Goal: Information Seeking & Learning: Learn about a topic

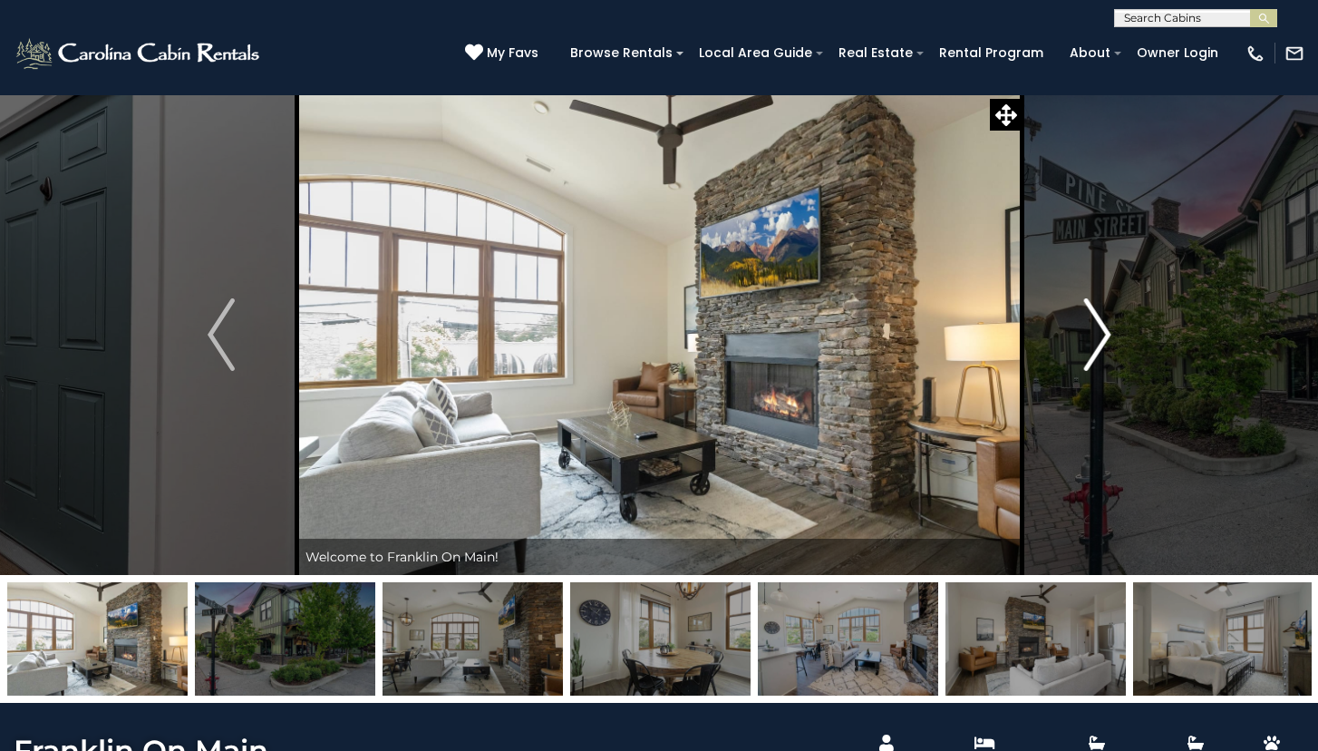
click at [1105, 339] on img "Next" at bounding box center [1096, 334] width 27 height 73
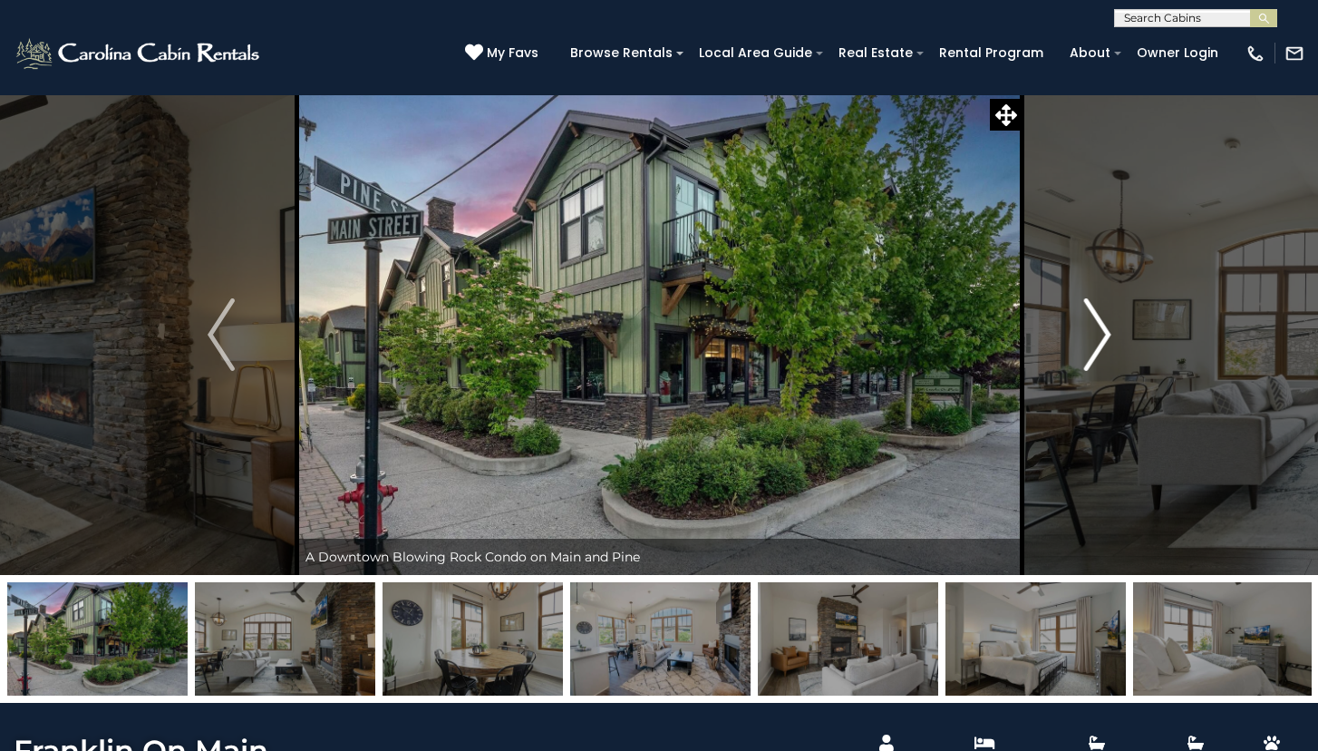
click at [1105, 339] on img "Next" at bounding box center [1096, 334] width 27 height 73
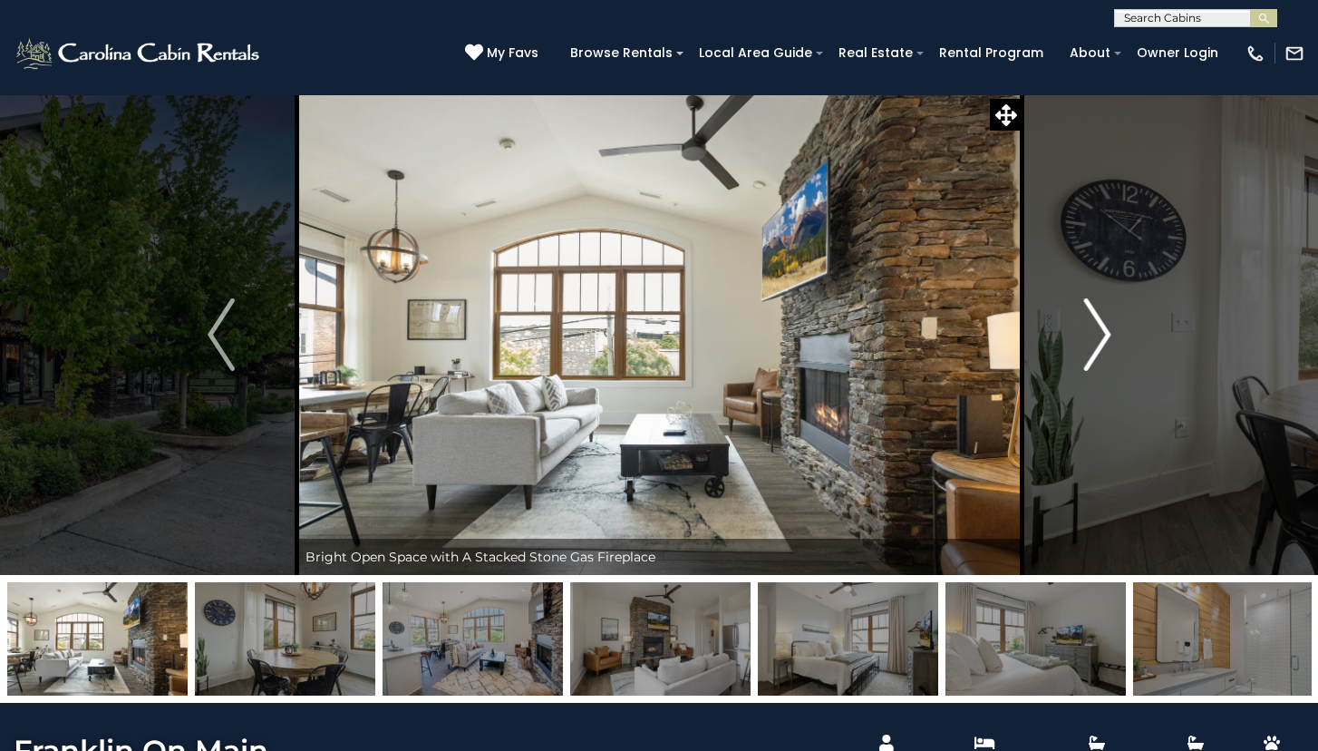
click at [1105, 339] on img "Next" at bounding box center [1096, 334] width 27 height 73
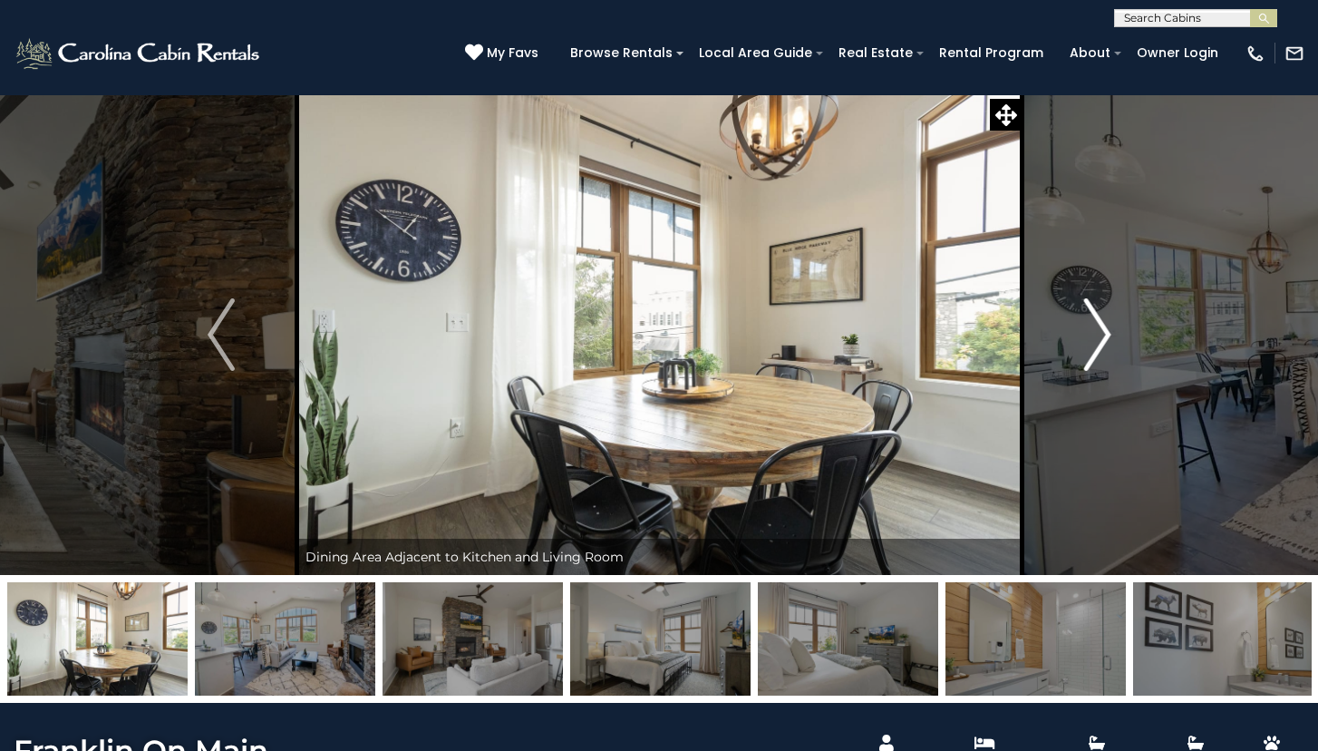
click at [1105, 339] on img "Next" at bounding box center [1096, 334] width 27 height 73
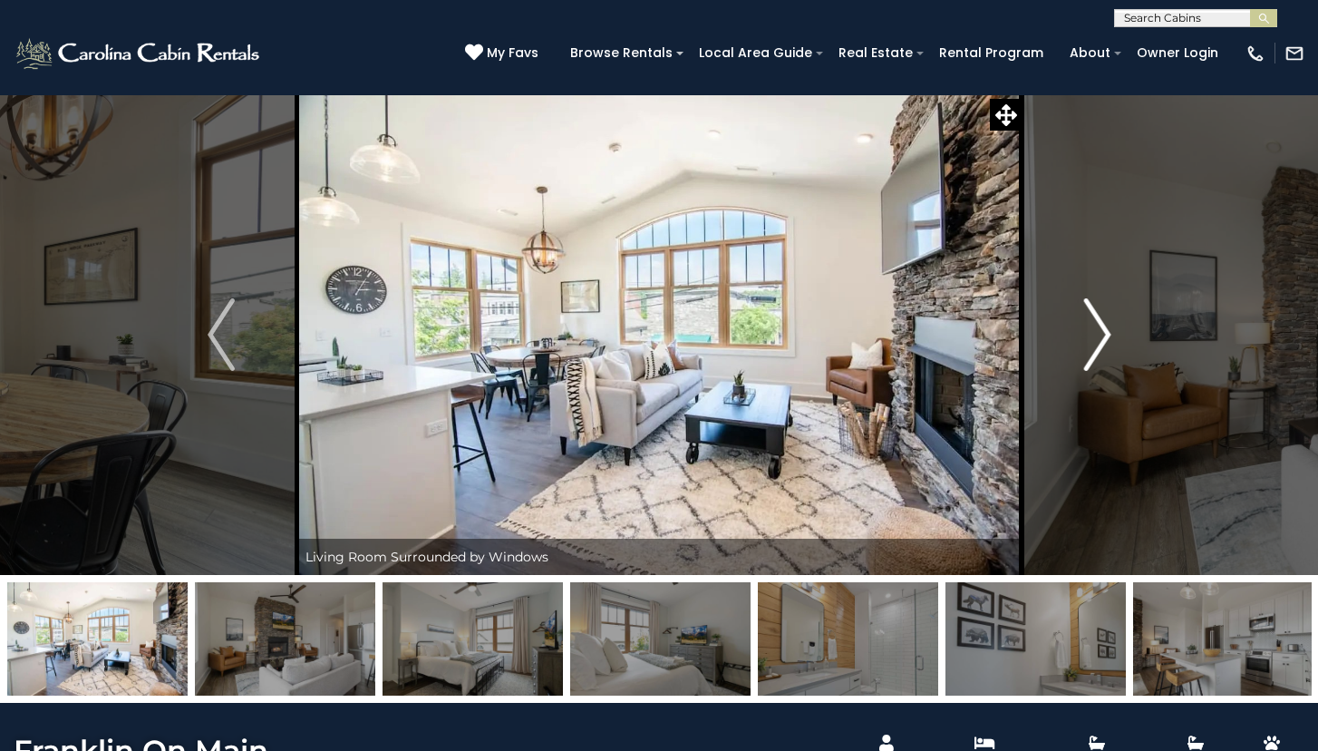
click at [1105, 339] on img "Next" at bounding box center [1096, 334] width 27 height 73
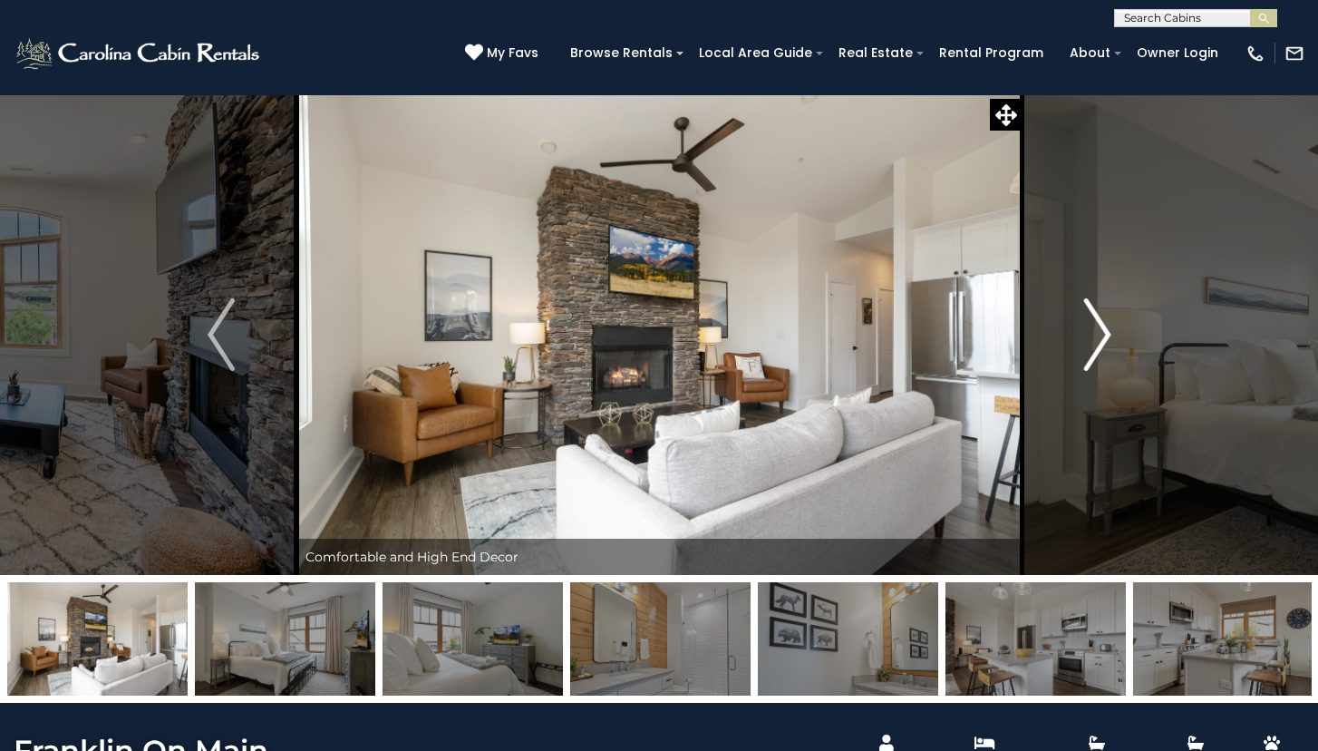
click at [1105, 339] on img "Next" at bounding box center [1096, 334] width 27 height 73
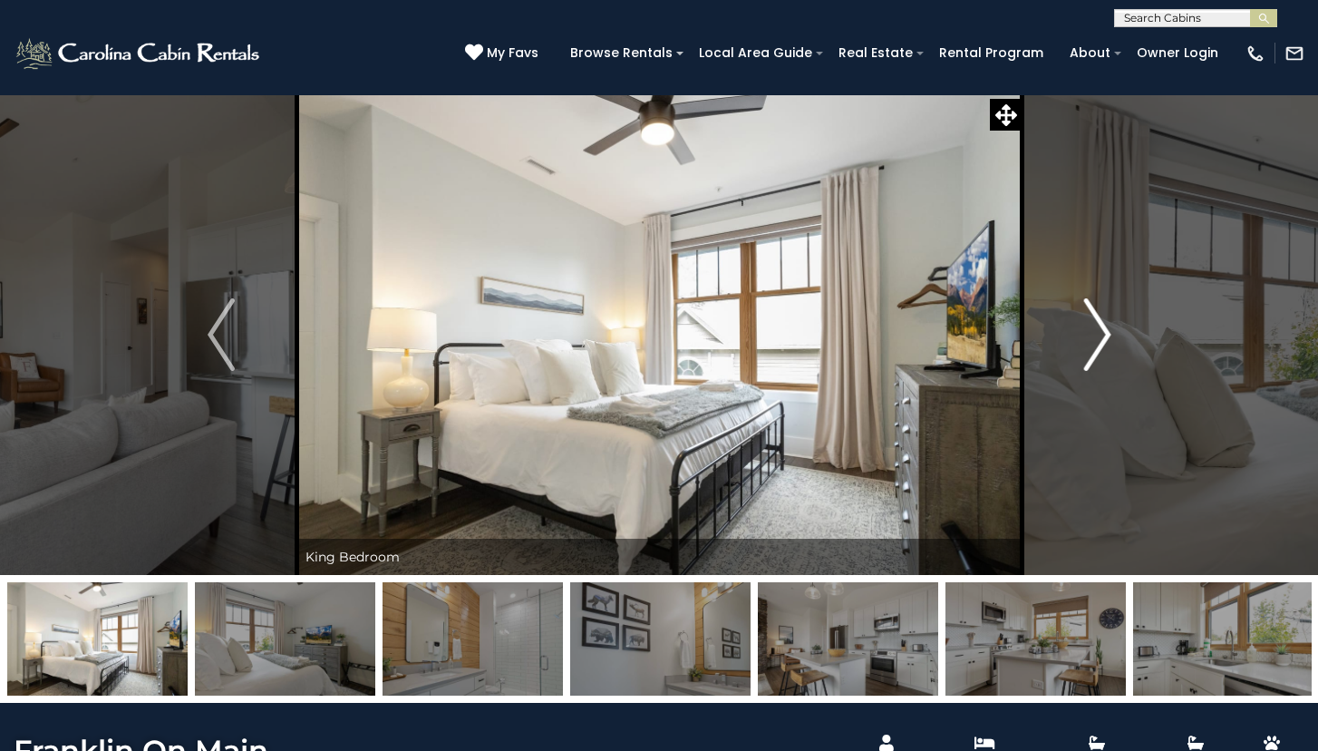
click at [1105, 339] on img "Next" at bounding box center [1096, 334] width 27 height 73
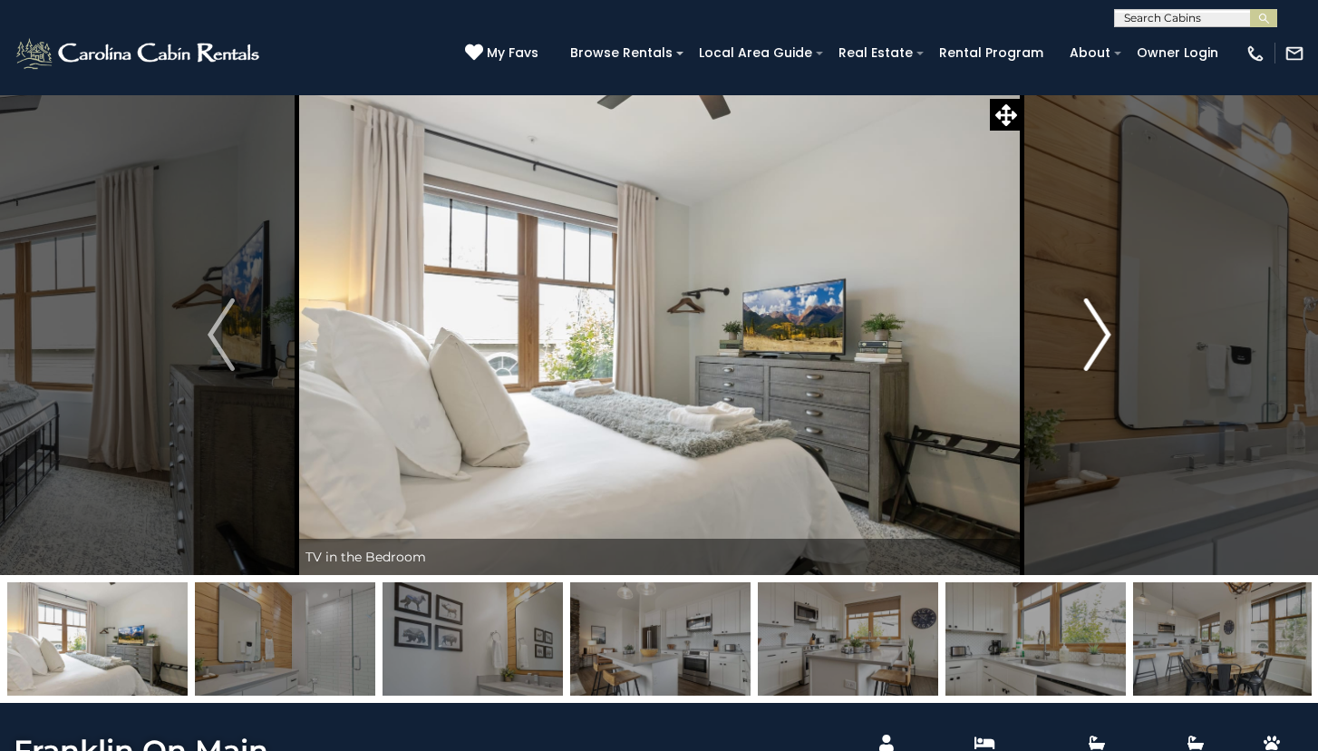
click at [1105, 339] on img "Next" at bounding box center [1096, 334] width 27 height 73
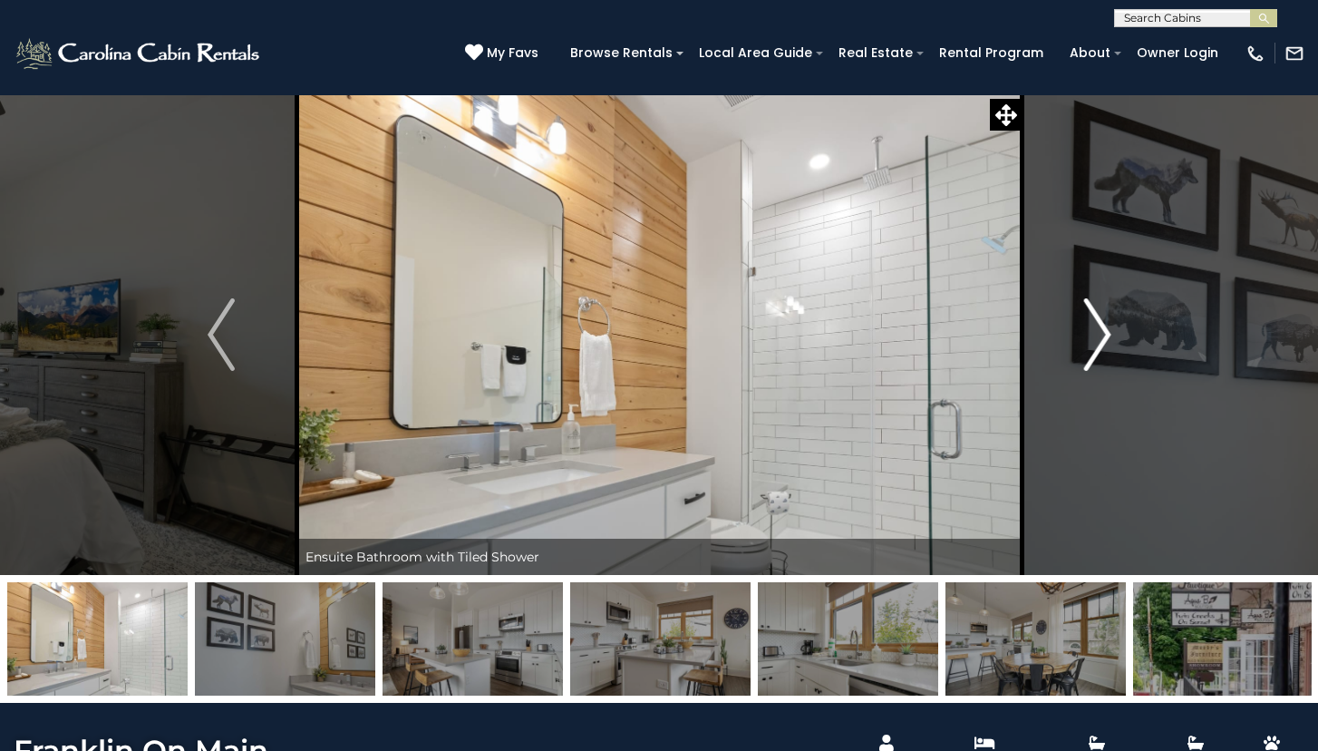
click at [1105, 339] on img "Next" at bounding box center [1096, 334] width 27 height 73
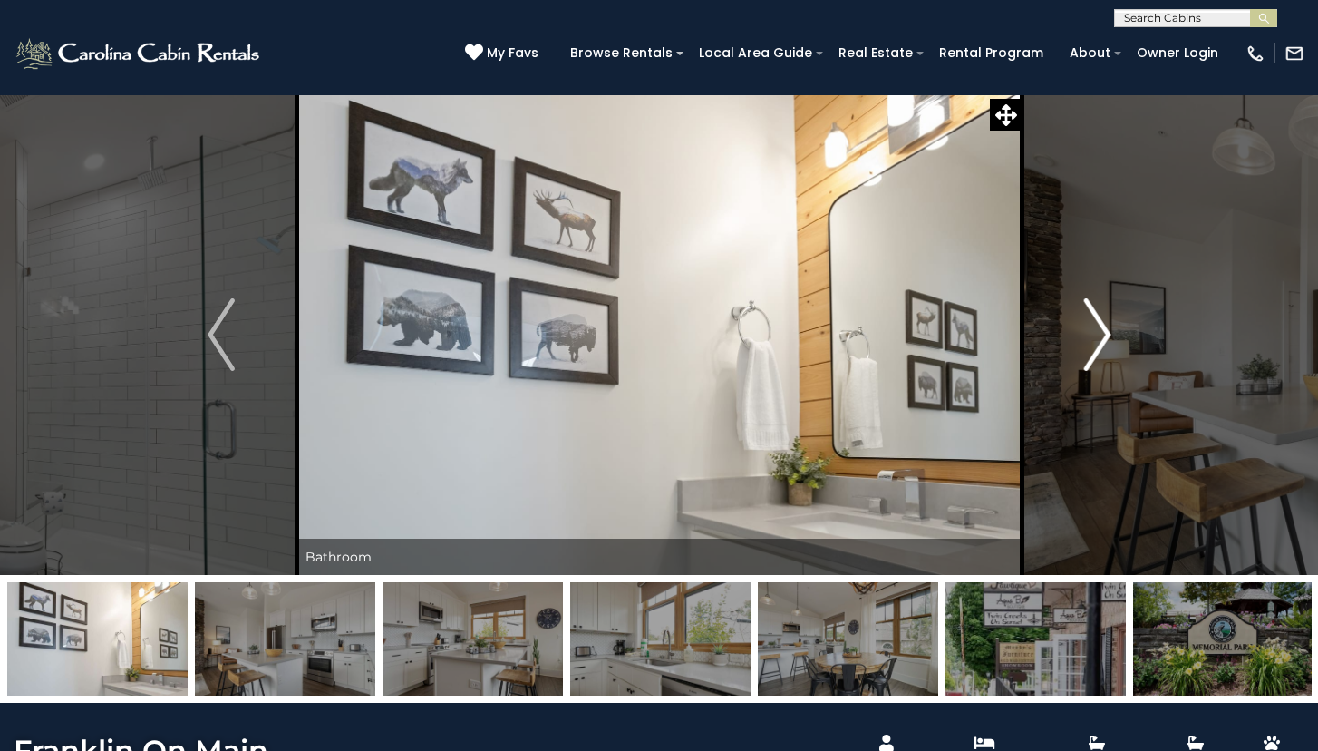
click at [1105, 339] on img "Next" at bounding box center [1096, 334] width 27 height 73
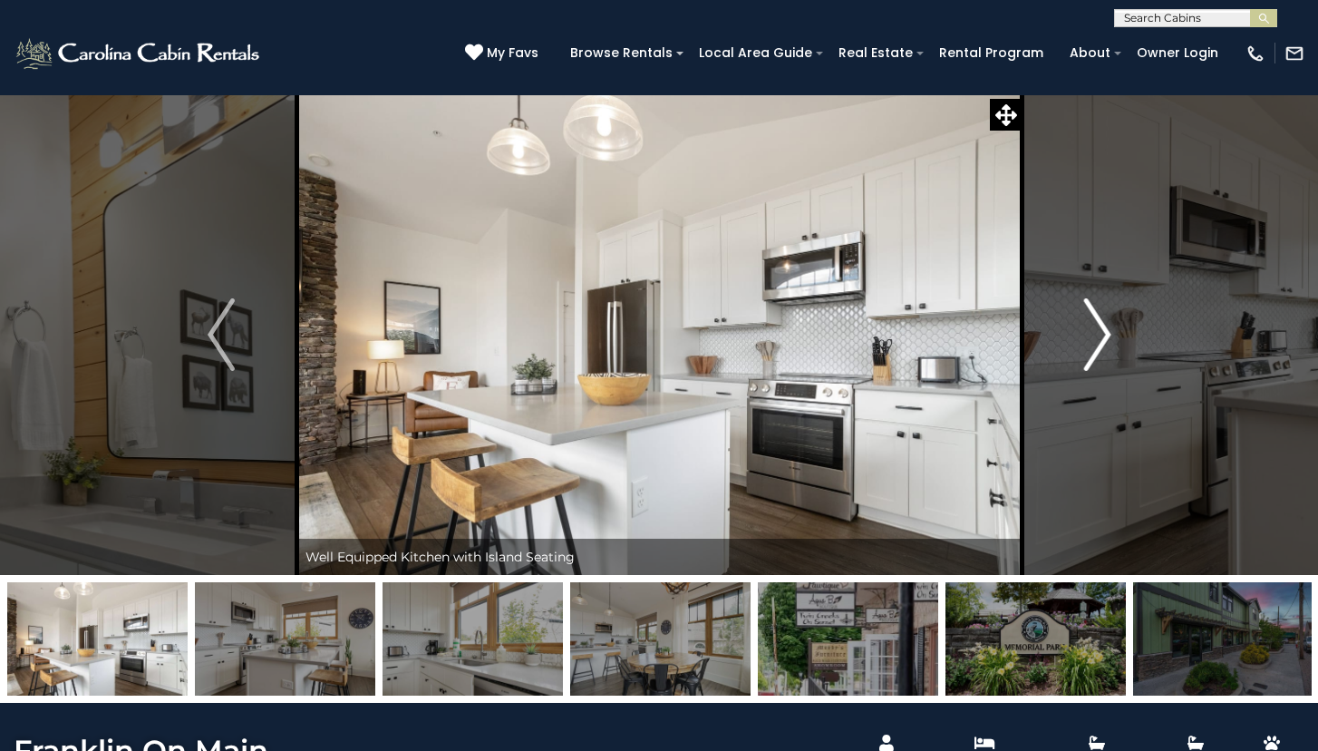
click at [1105, 339] on img "Next" at bounding box center [1096, 334] width 27 height 73
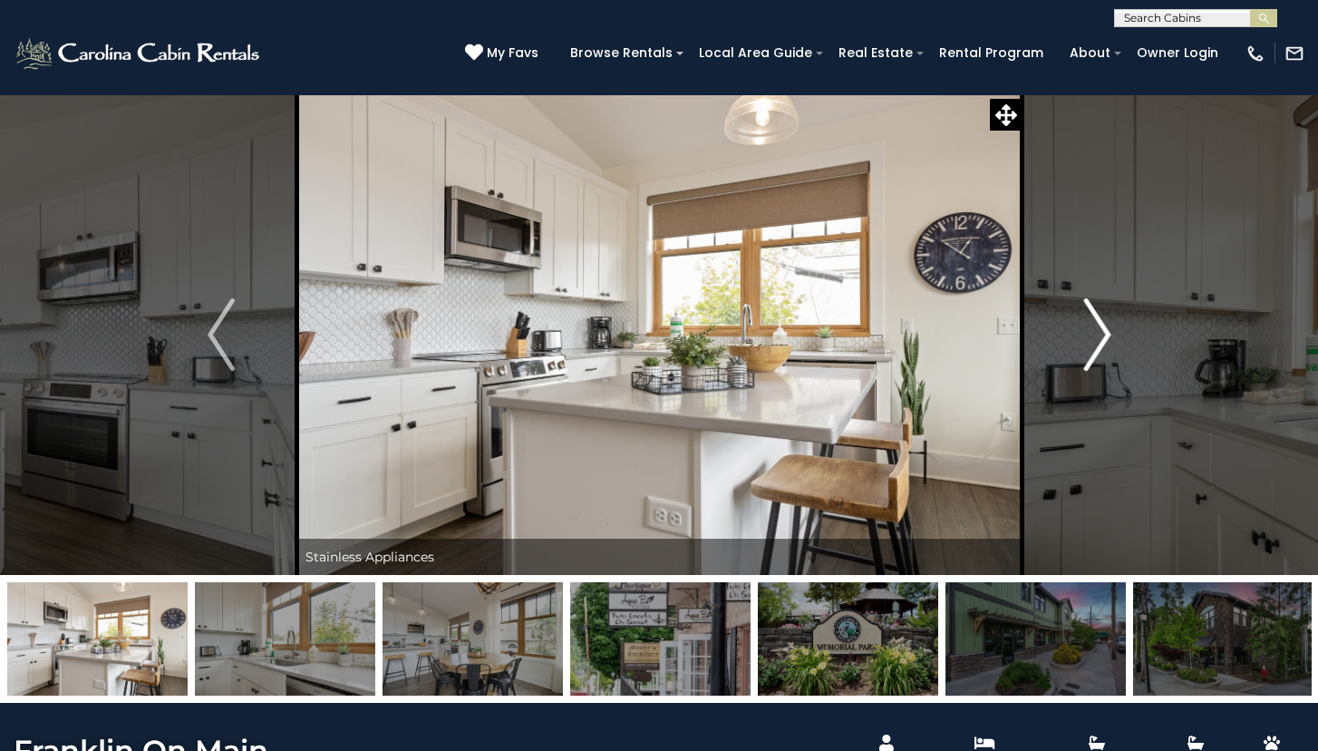
click at [1105, 339] on img "Next" at bounding box center [1096, 334] width 27 height 73
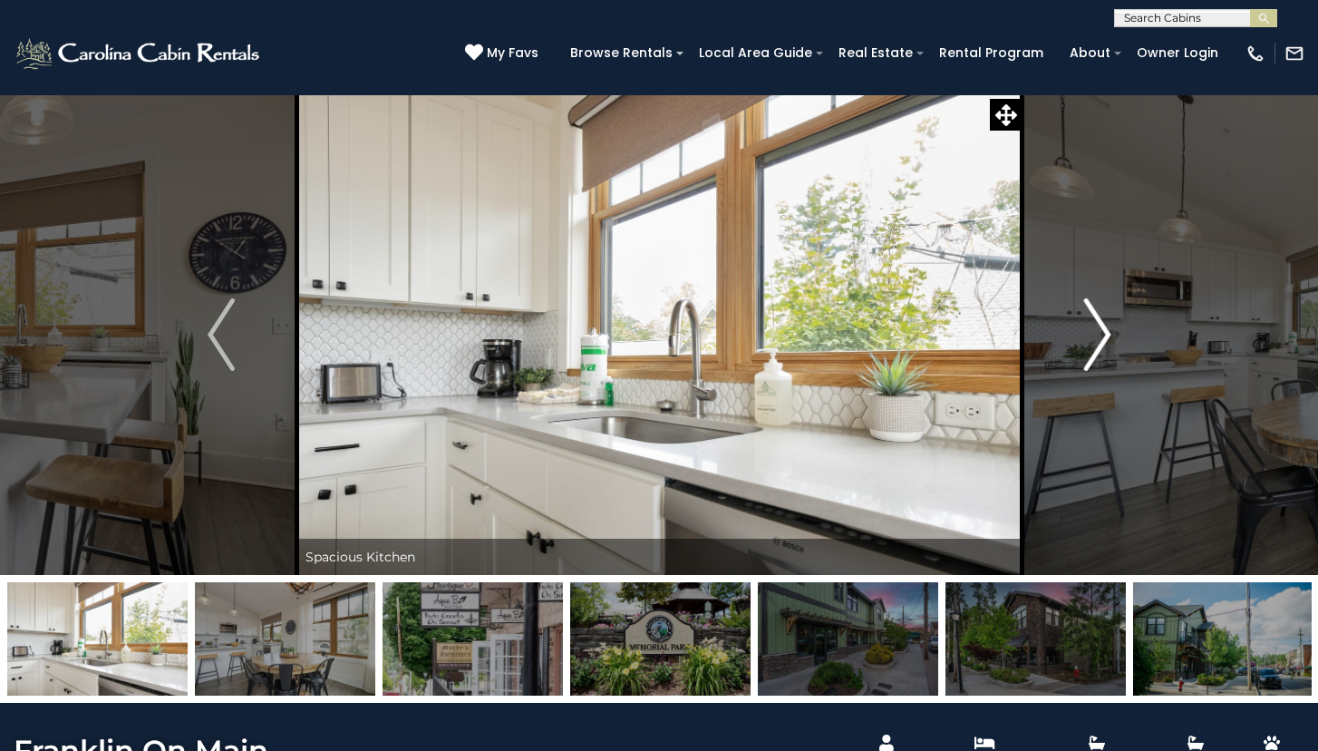
click at [1105, 339] on img "Next" at bounding box center [1096, 334] width 27 height 73
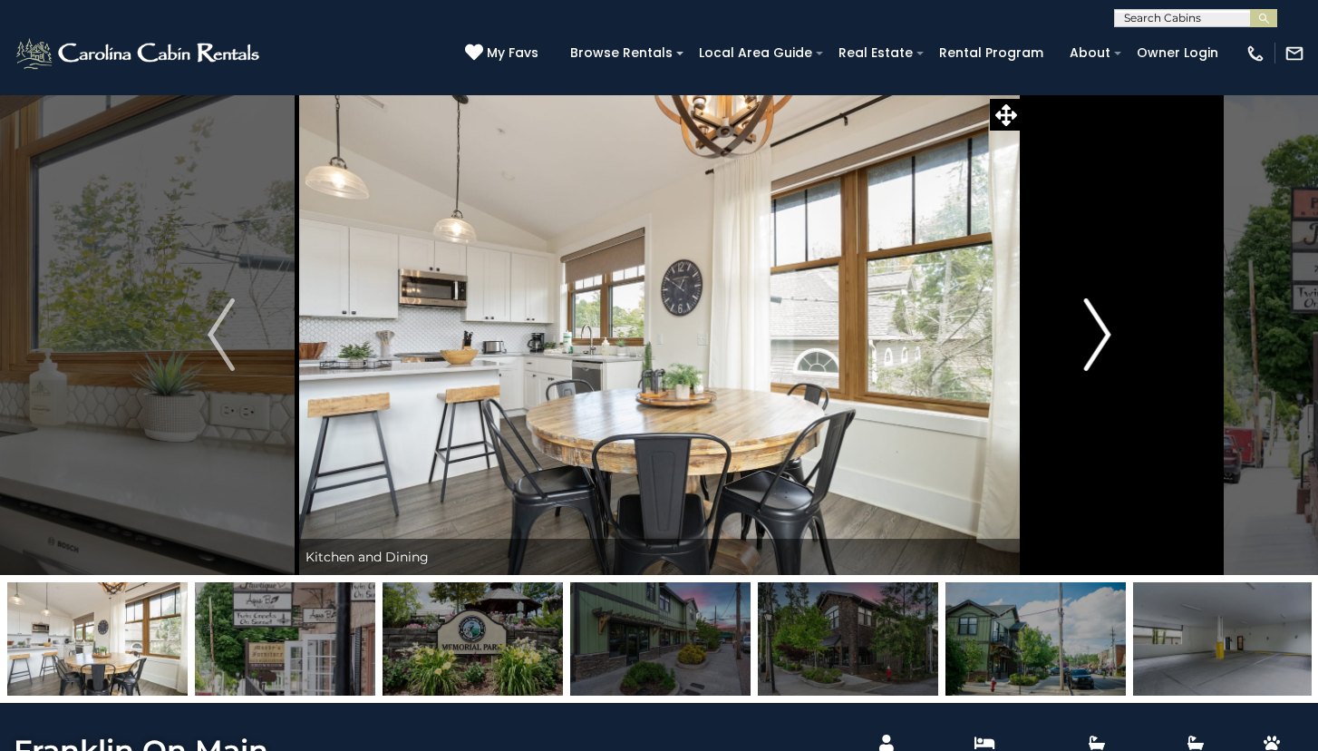
click at [1105, 339] on img "Next" at bounding box center [1096, 334] width 27 height 73
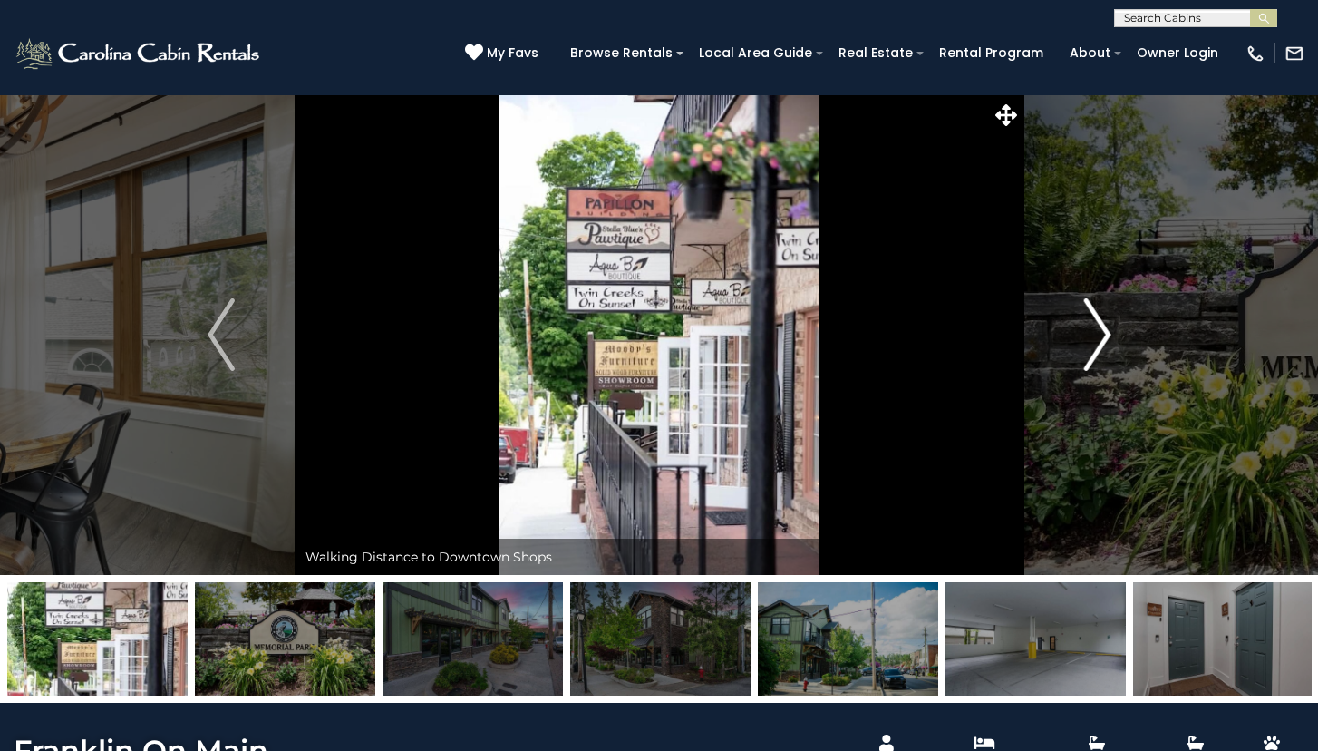
click at [1105, 339] on img "Next" at bounding box center [1096, 334] width 27 height 73
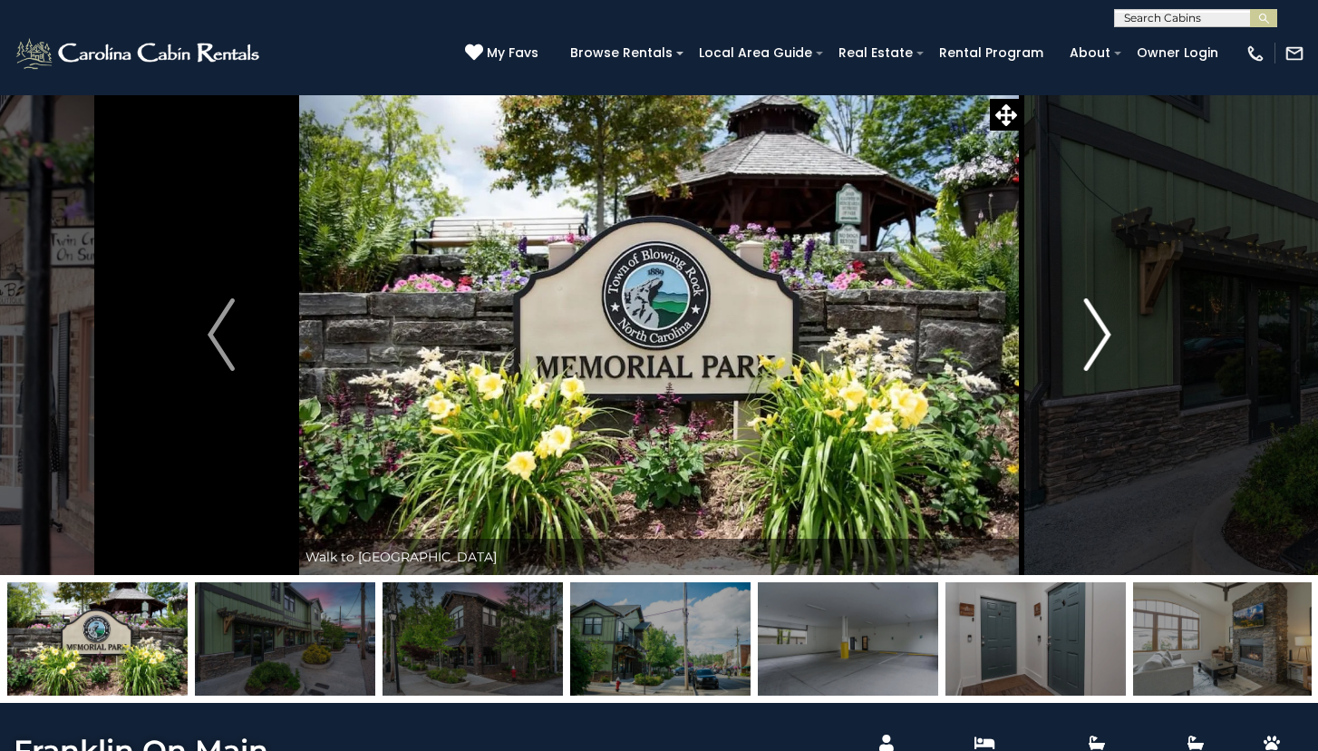
click at [1105, 339] on img "Next" at bounding box center [1096, 334] width 27 height 73
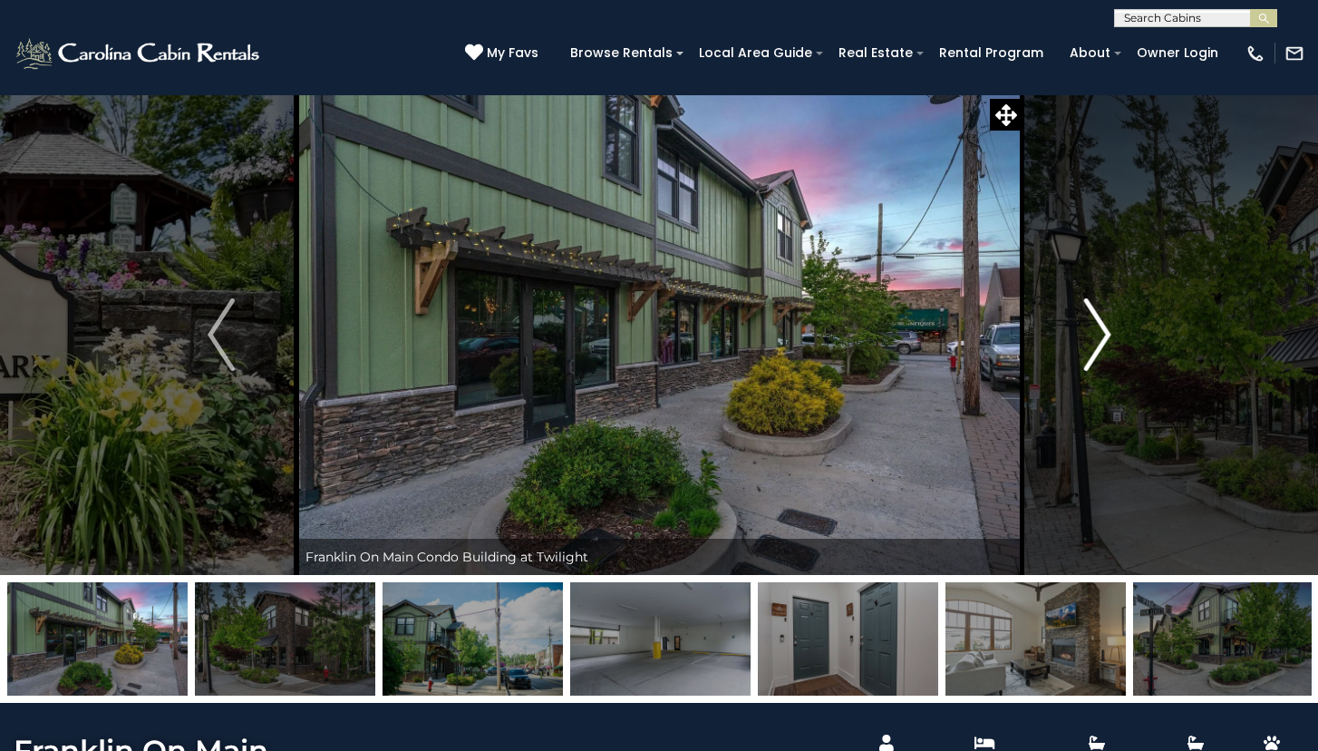
click at [1105, 339] on img "Next" at bounding box center [1096, 334] width 27 height 73
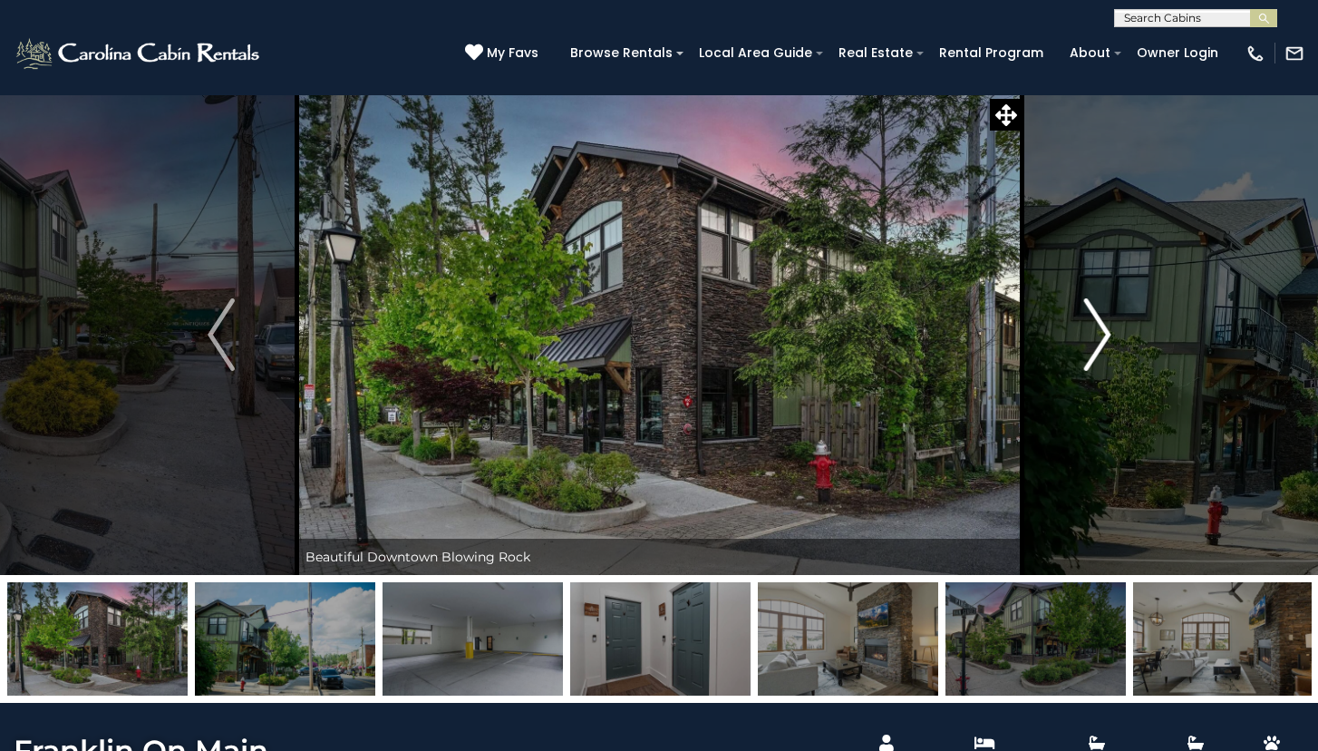
click at [1105, 339] on img "Next" at bounding box center [1096, 334] width 27 height 73
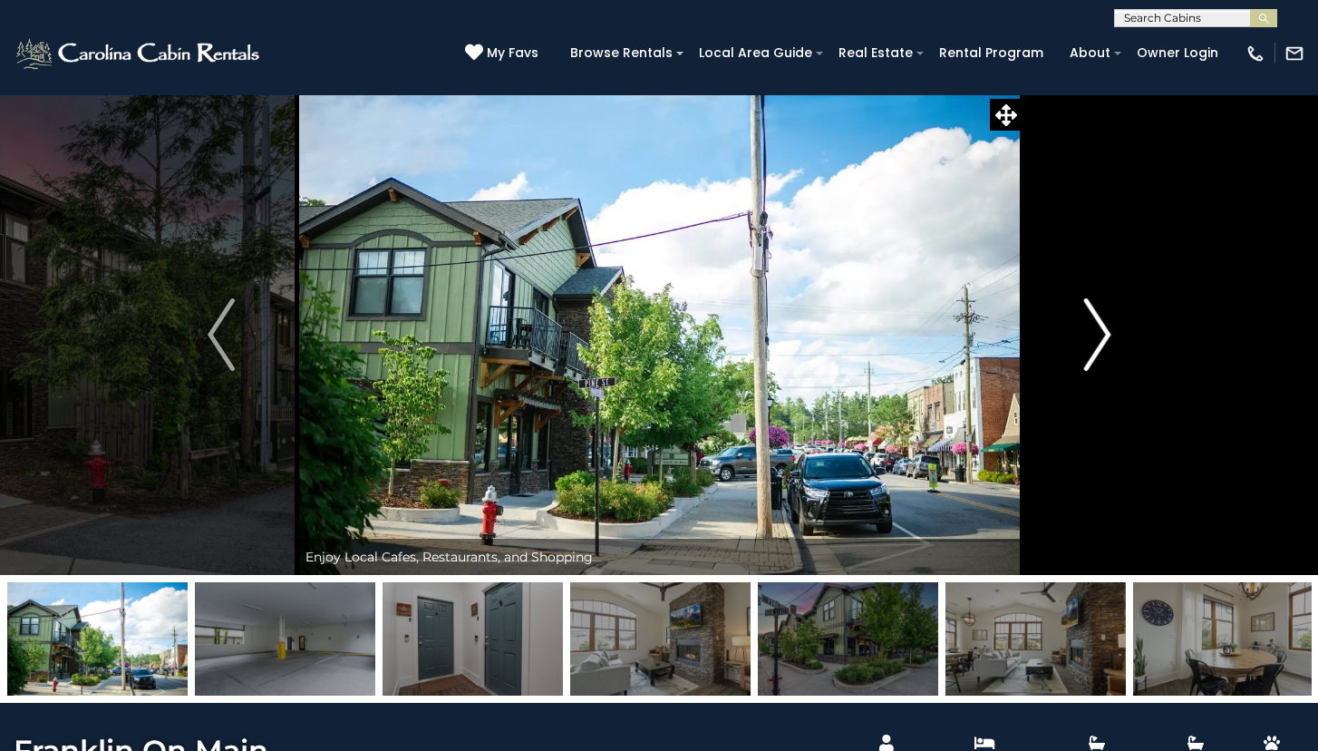
click at [1105, 339] on img "Next" at bounding box center [1096, 334] width 27 height 73
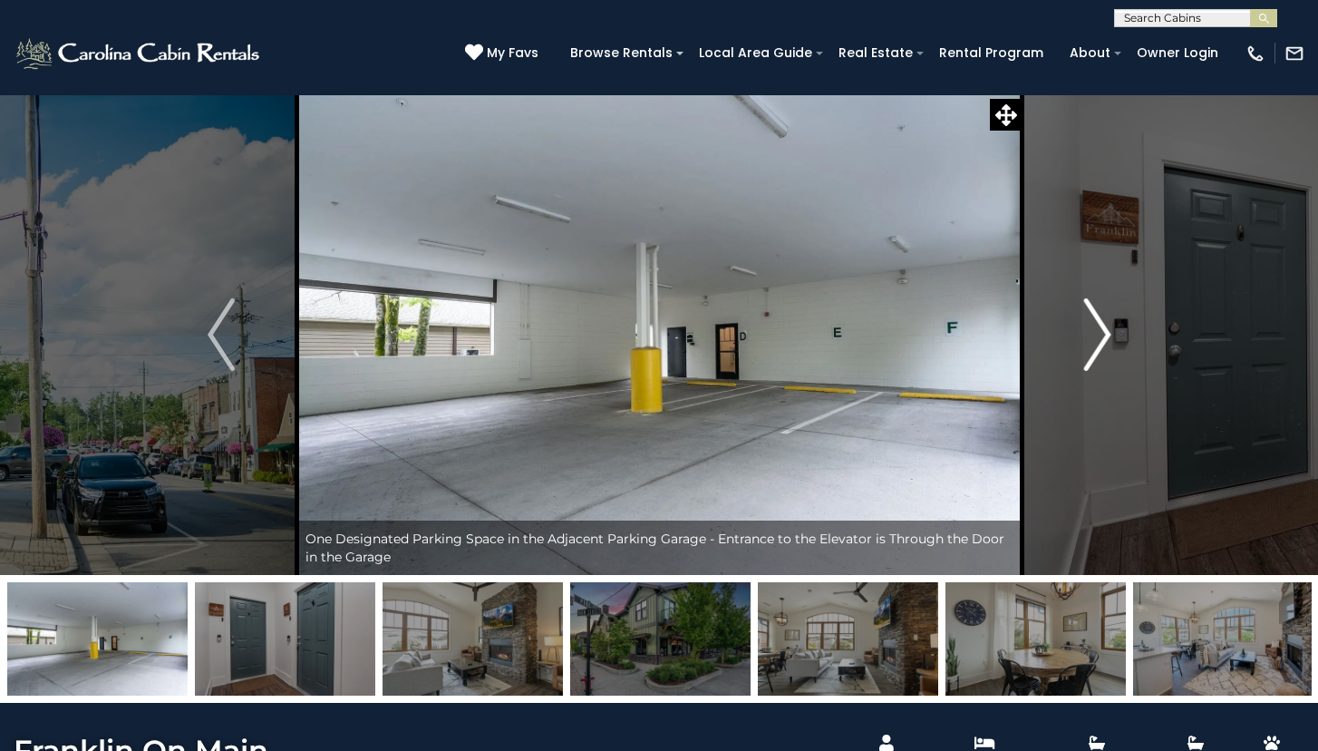
click at [1105, 339] on img "Next" at bounding box center [1096, 334] width 27 height 73
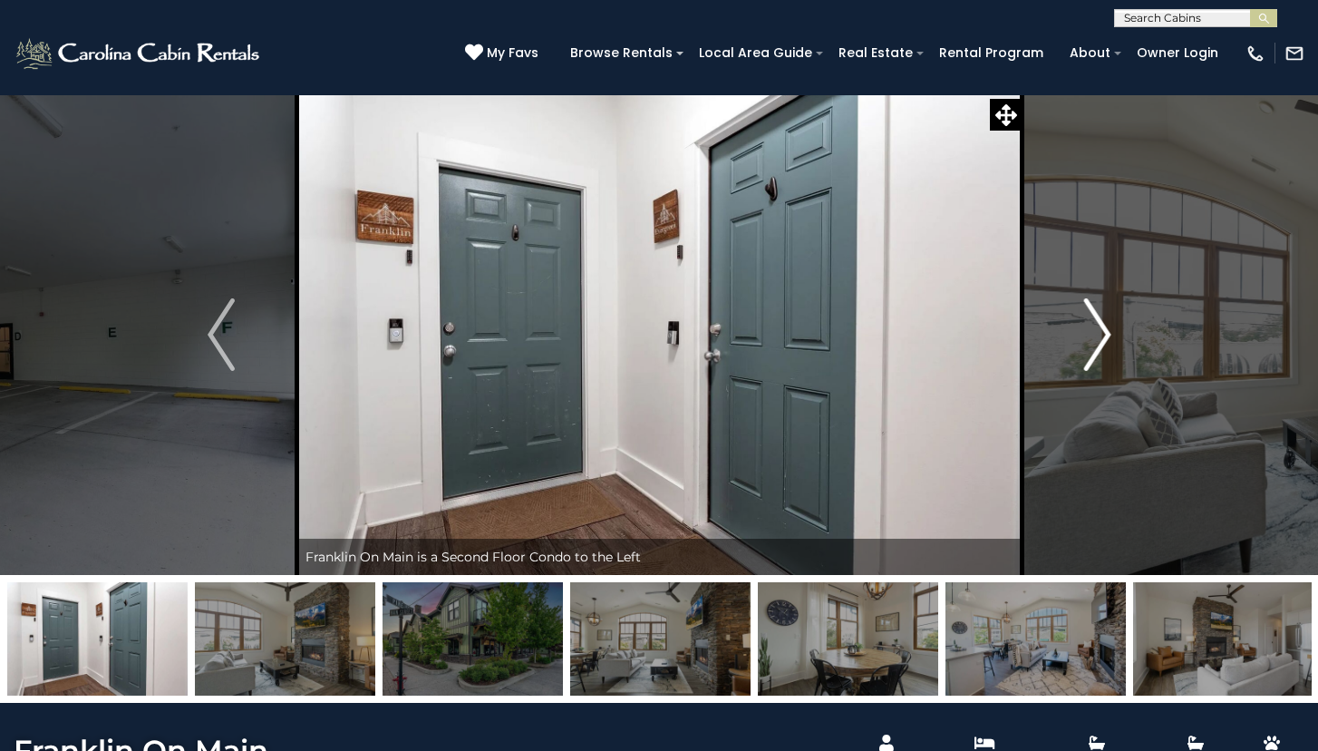
click at [1105, 339] on img "Next" at bounding box center [1096, 334] width 27 height 73
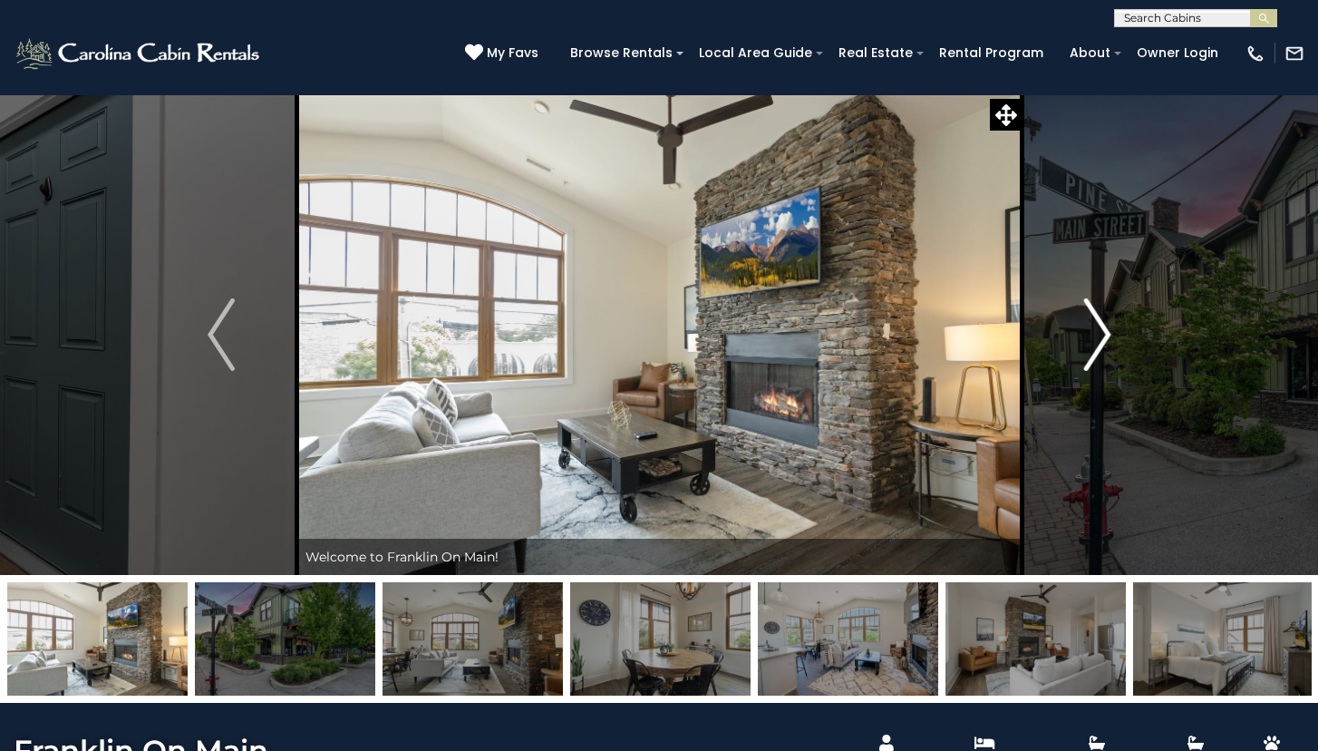
click at [1105, 339] on img "Next" at bounding box center [1096, 334] width 27 height 73
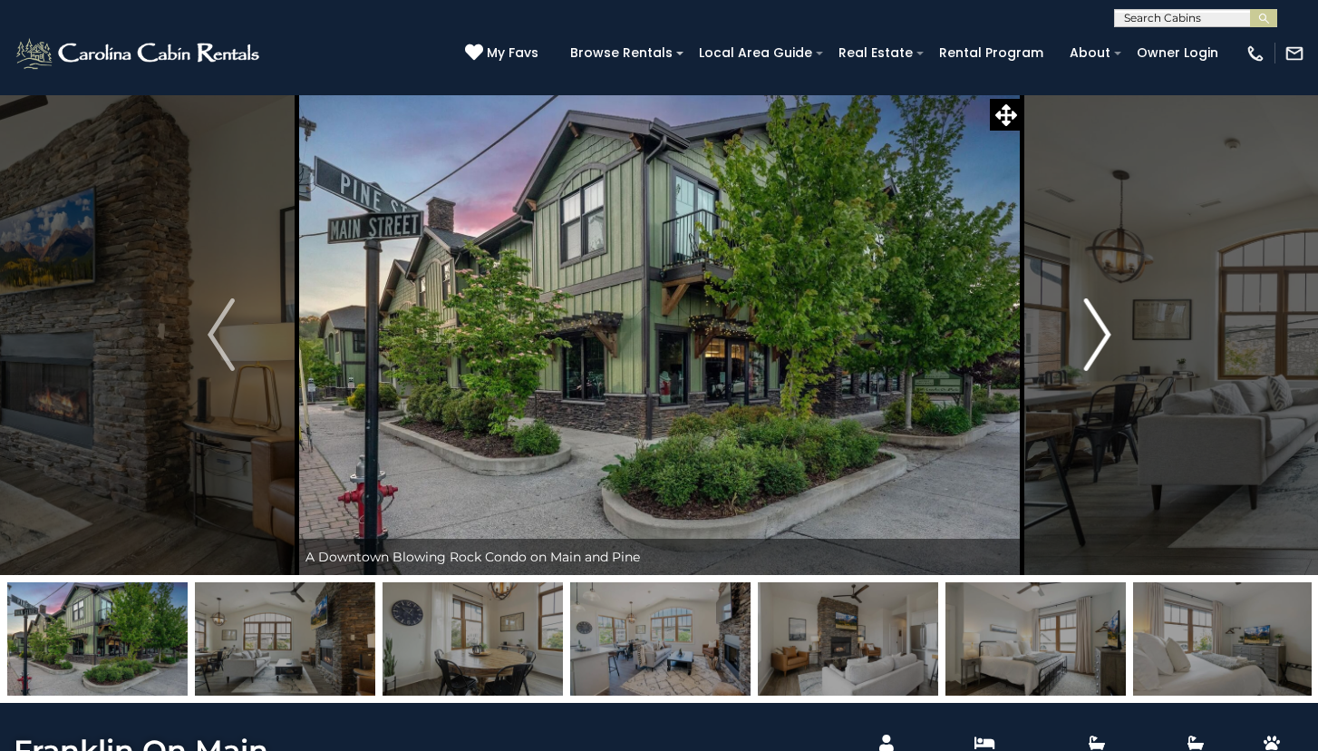
click at [1105, 339] on img "Next" at bounding box center [1096, 334] width 27 height 73
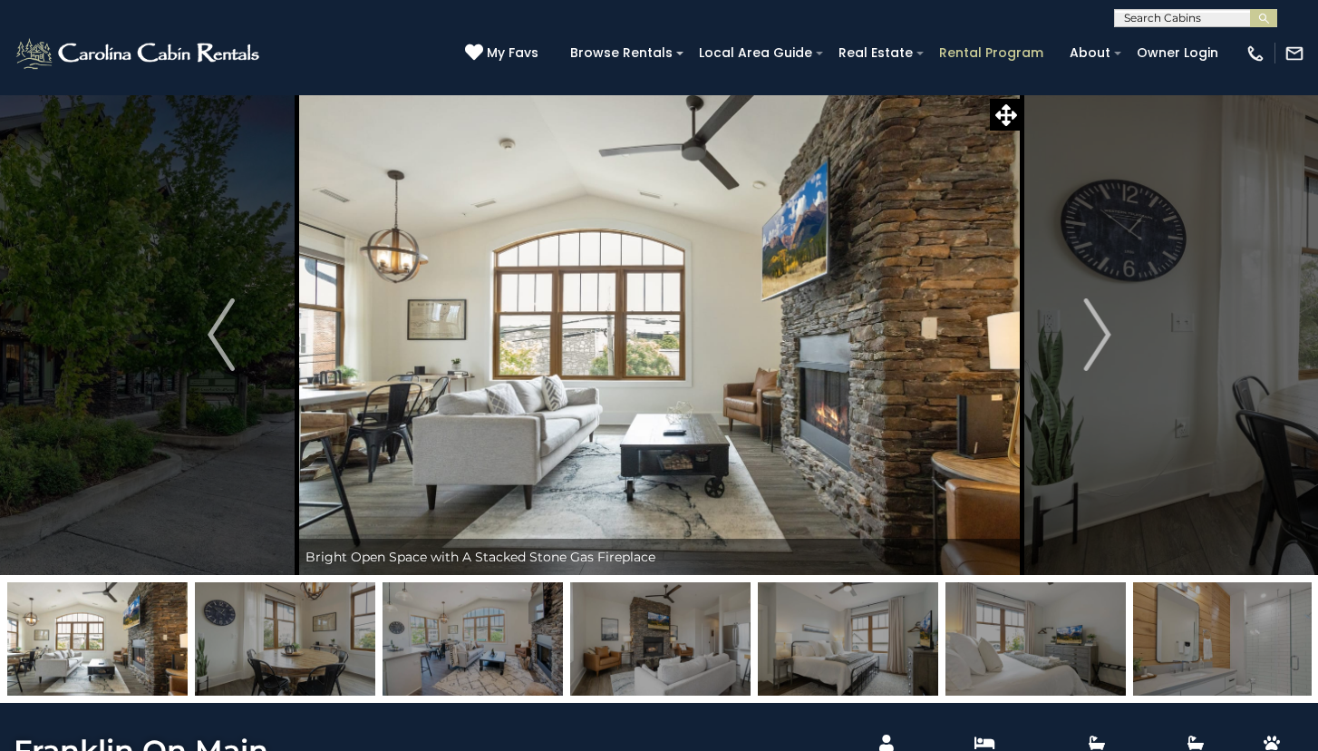
click at [967, 52] on link "Rental Program" at bounding box center [991, 53] width 122 height 28
